Goal: Find contact information: Find contact information

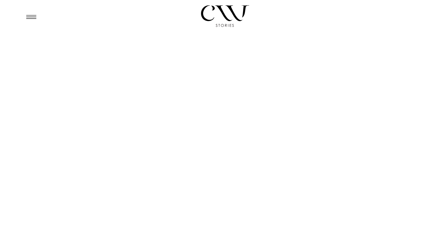
click at [31, 15] on icon at bounding box center [31, 17] width 10 height 4
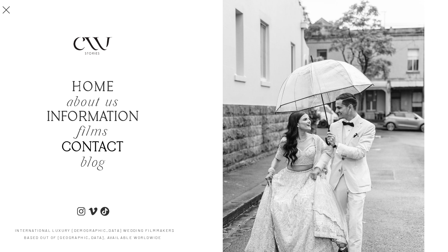
click at [85, 142] on b "Contact" at bounding box center [93, 148] width 62 height 16
click at [86, 148] on b "Contact" at bounding box center [93, 148] width 62 height 16
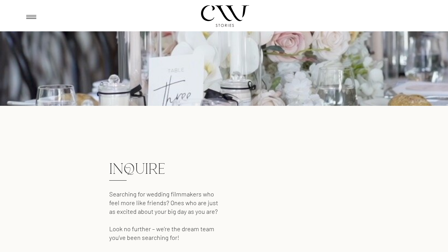
click at [205, 13] on div at bounding box center [225, 15] width 51 height 53
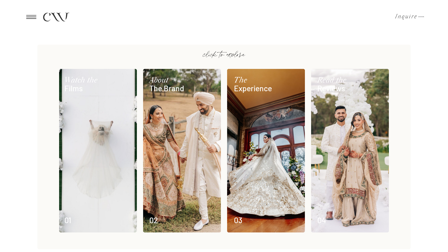
scroll to position [363, 0]
